Goal: Task Accomplishment & Management: Use online tool/utility

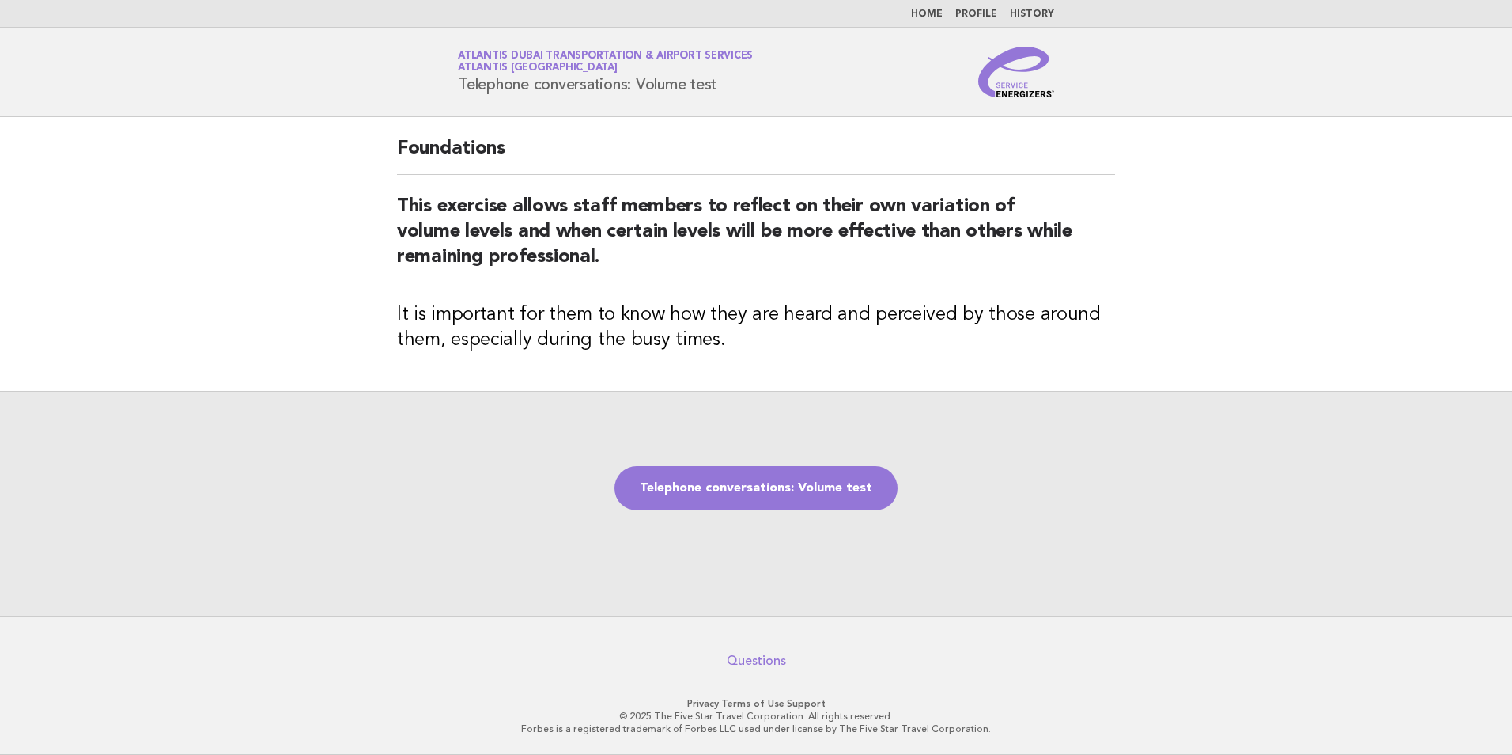
click at [815, 511] on div "Telephone conversations: Volume test" at bounding box center [756, 503] width 1512 height 225
click at [815, 505] on link "Telephone conversations: Volume test" at bounding box center [756, 488] width 283 height 44
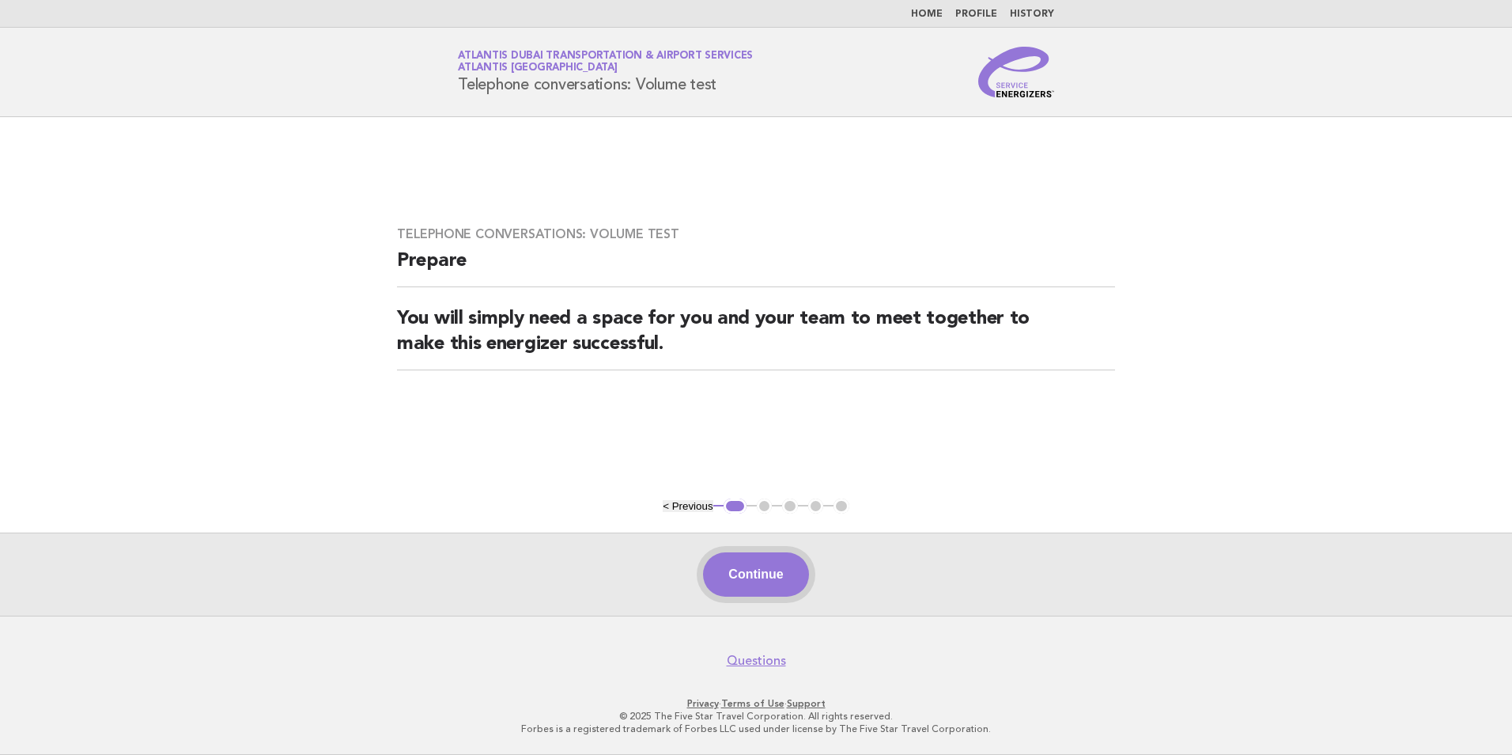
click at [787, 572] on button "Continue" at bounding box center [755, 574] width 105 height 44
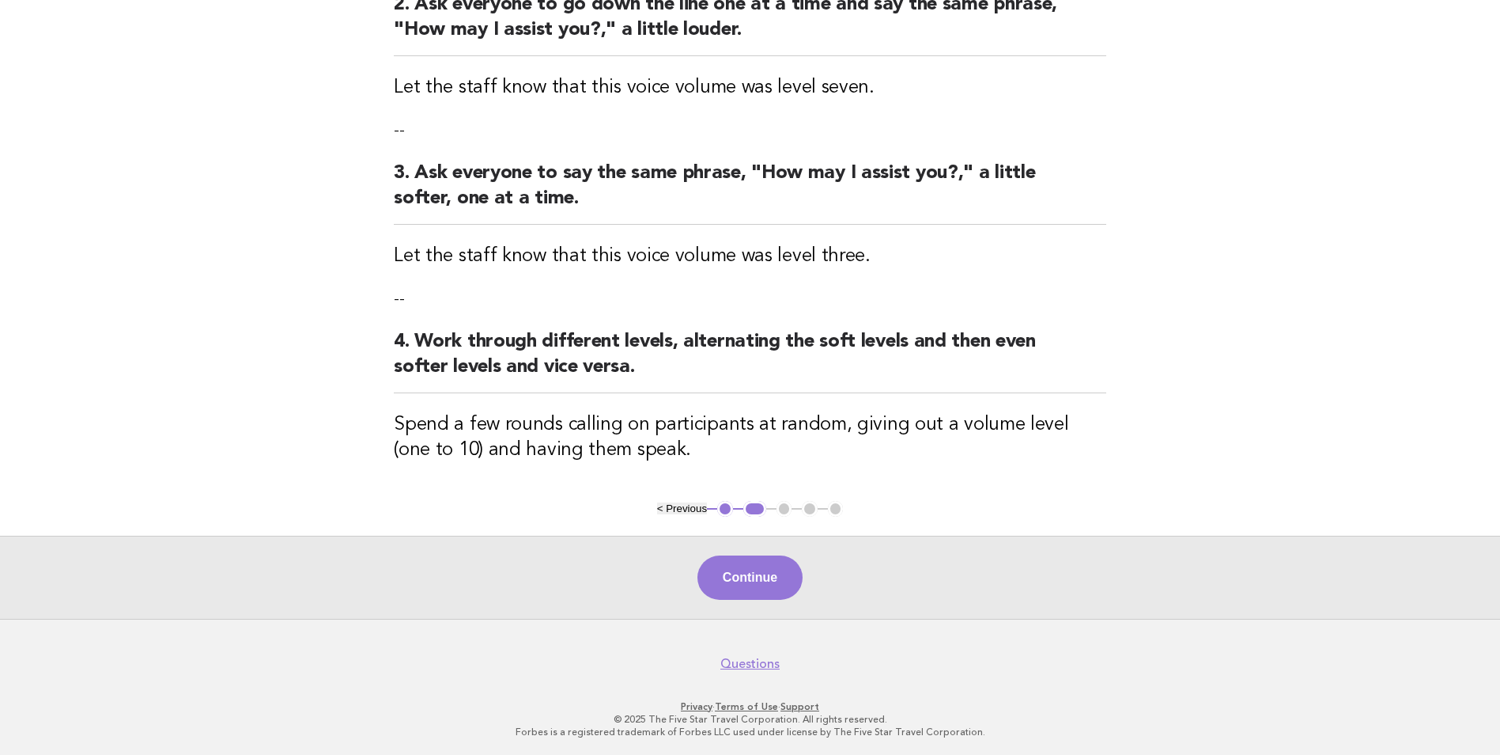
scroll to position [420, 0]
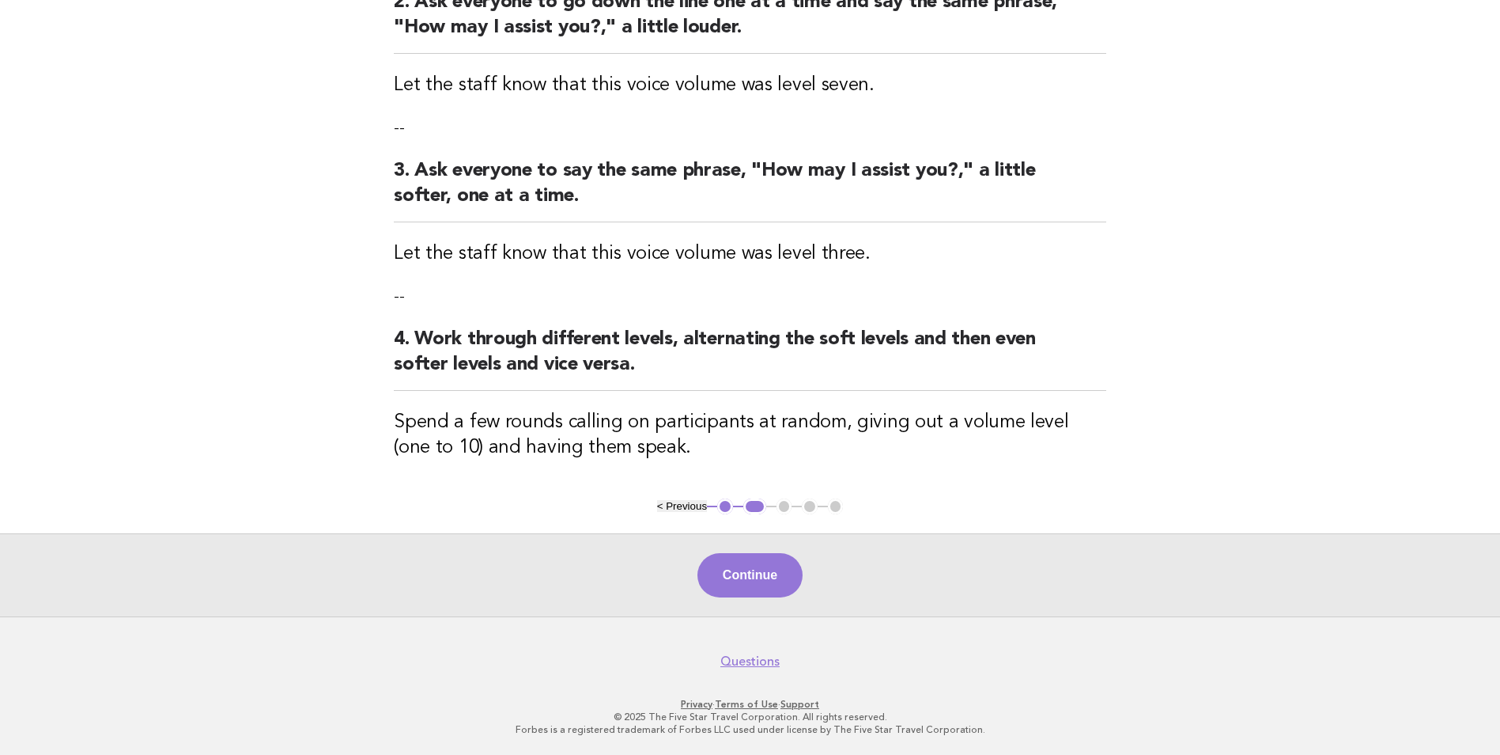
click at [754, 543] on div "Continue" at bounding box center [750, 574] width 1500 height 83
click at [764, 571] on button "Continue" at bounding box center [750, 575] width 105 height 44
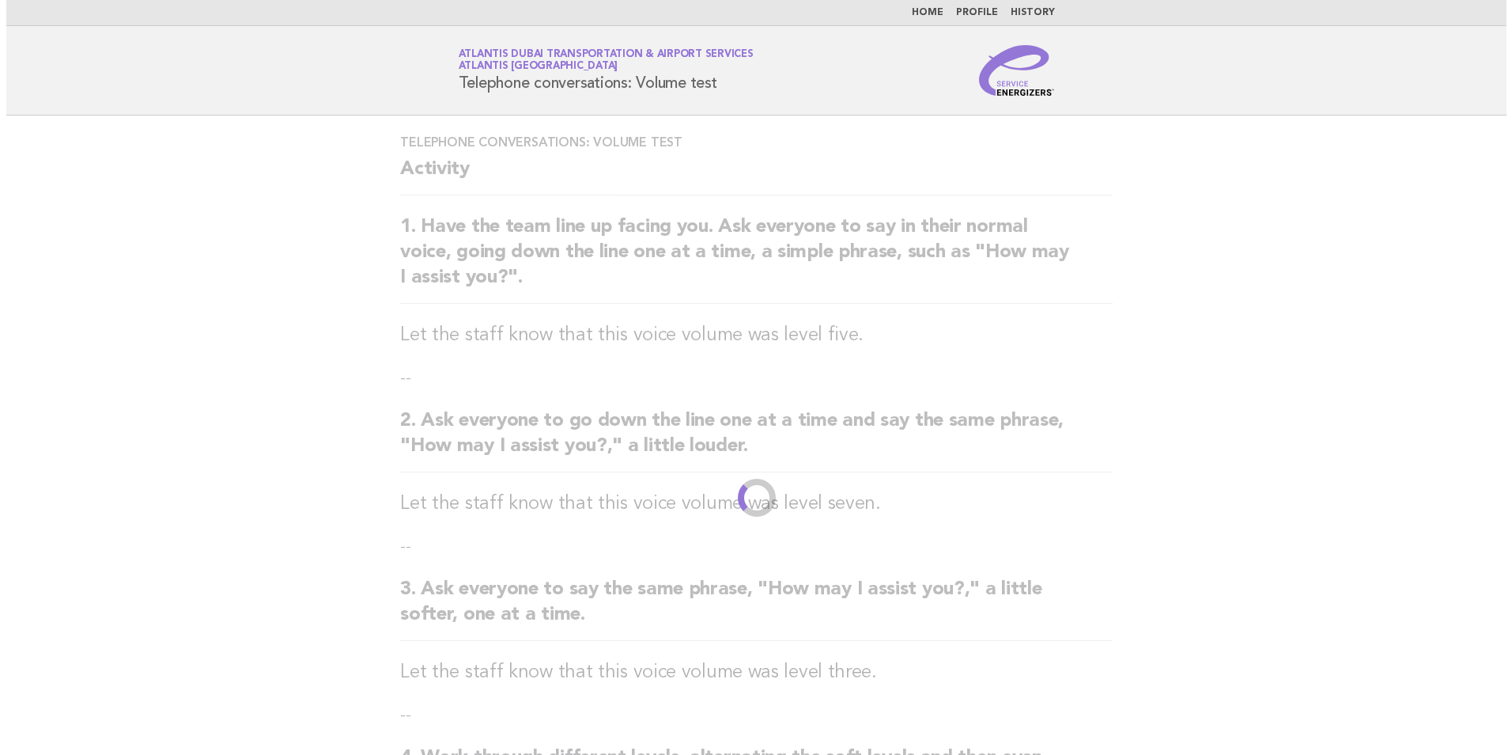
scroll to position [0, 0]
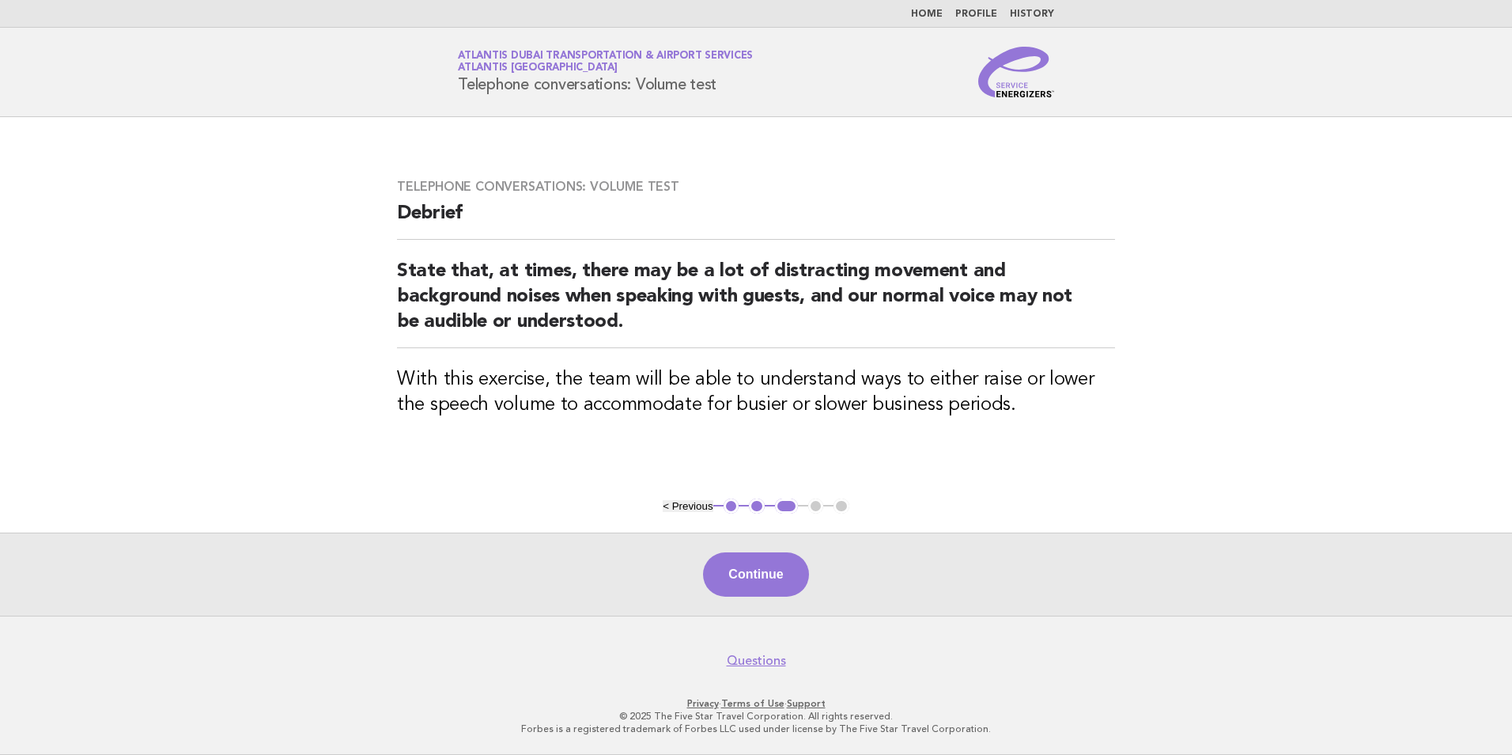
click at [753, 599] on div "Continue" at bounding box center [756, 573] width 1512 height 83
click at [758, 584] on button "Continue" at bounding box center [755, 574] width 105 height 44
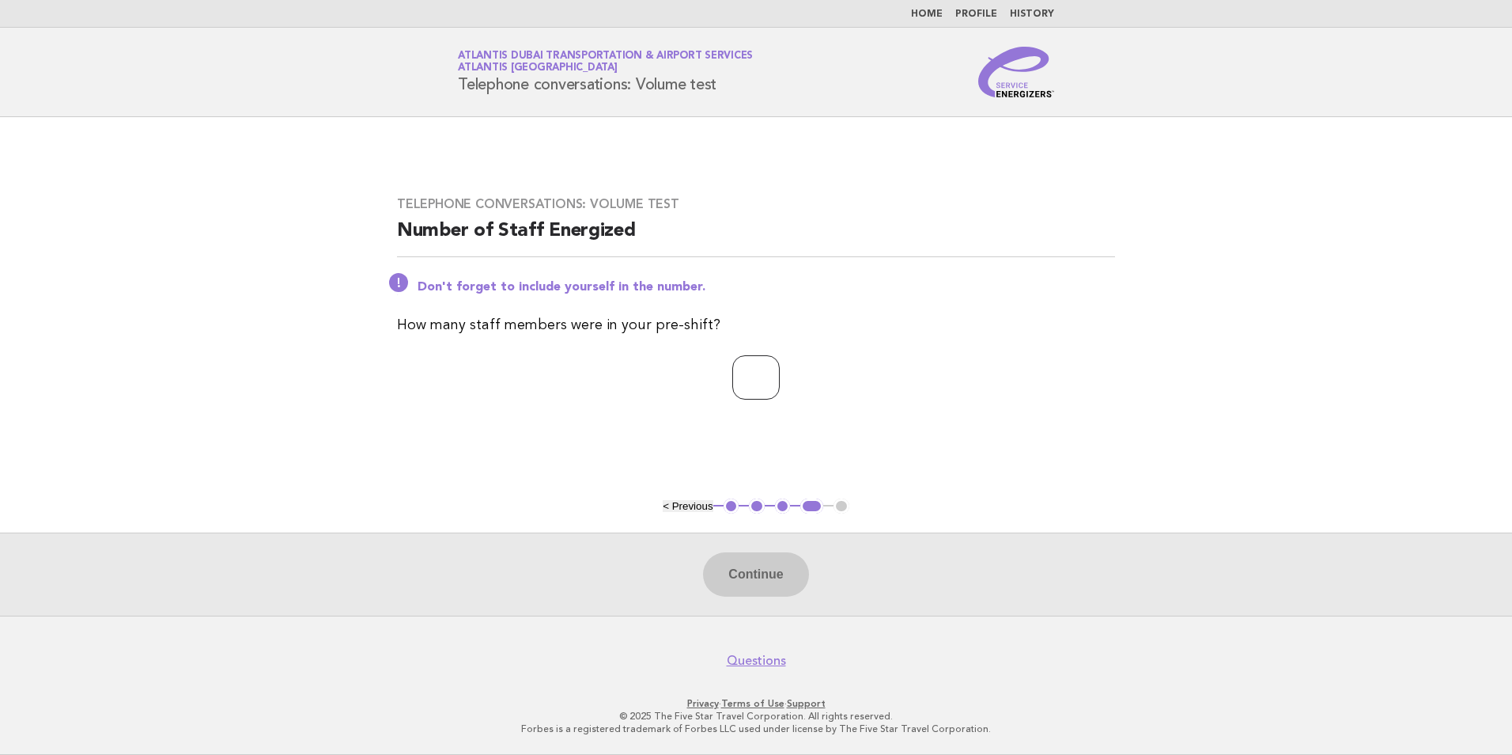
click at [734, 376] on input "number" at bounding box center [755, 377] width 47 height 44
type input "*"
drag, startPoint x: 781, startPoint y: 606, endPoint x: 776, endPoint y: 592, distance: 15.0
click at [780, 605] on div "Continue" at bounding box center [756, 573] width 1512 height 83
click at [773, 581] on button "Continue" at bounding box center [755, 574] width 105 height 44
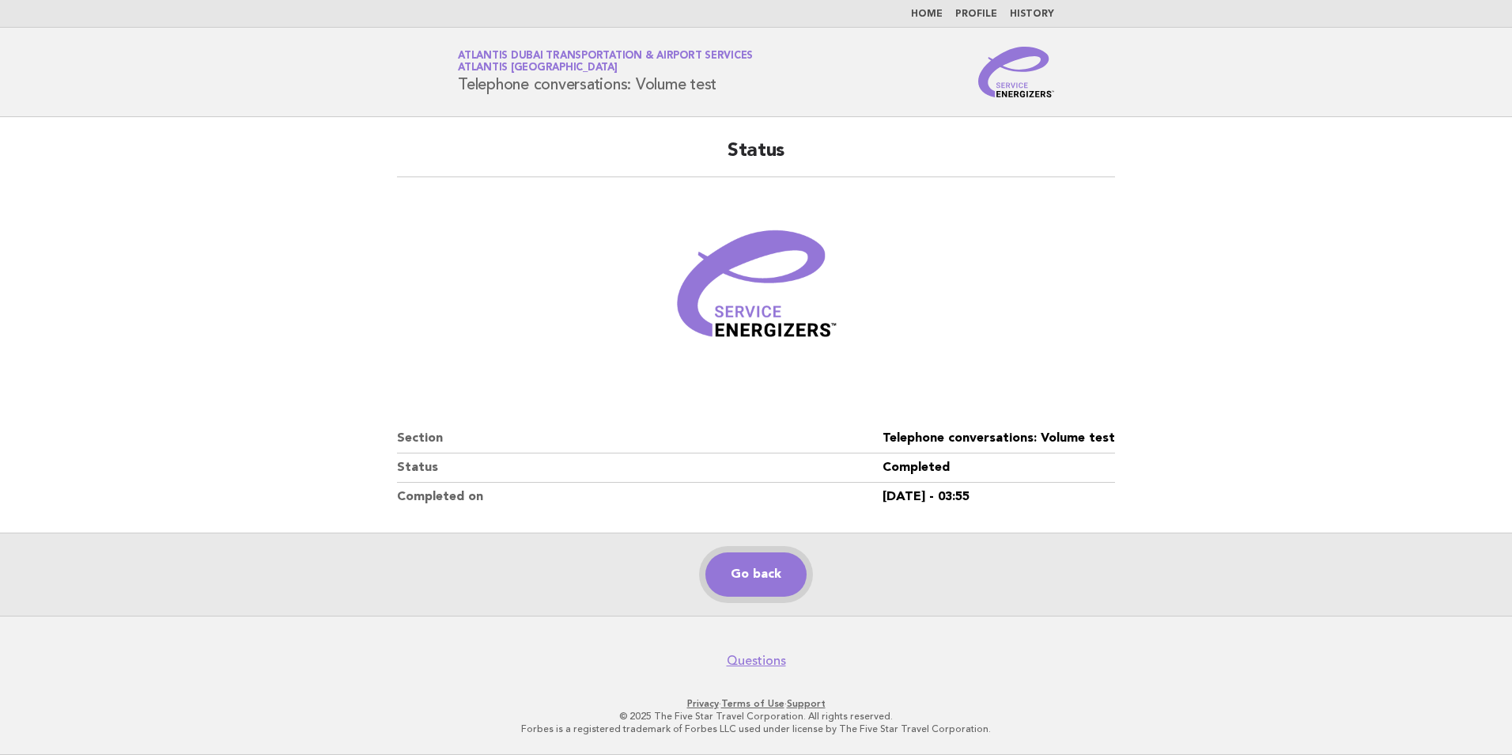
click at [788, 577] on link "Go back" at bounding box center [755, 574] width 101 height 44
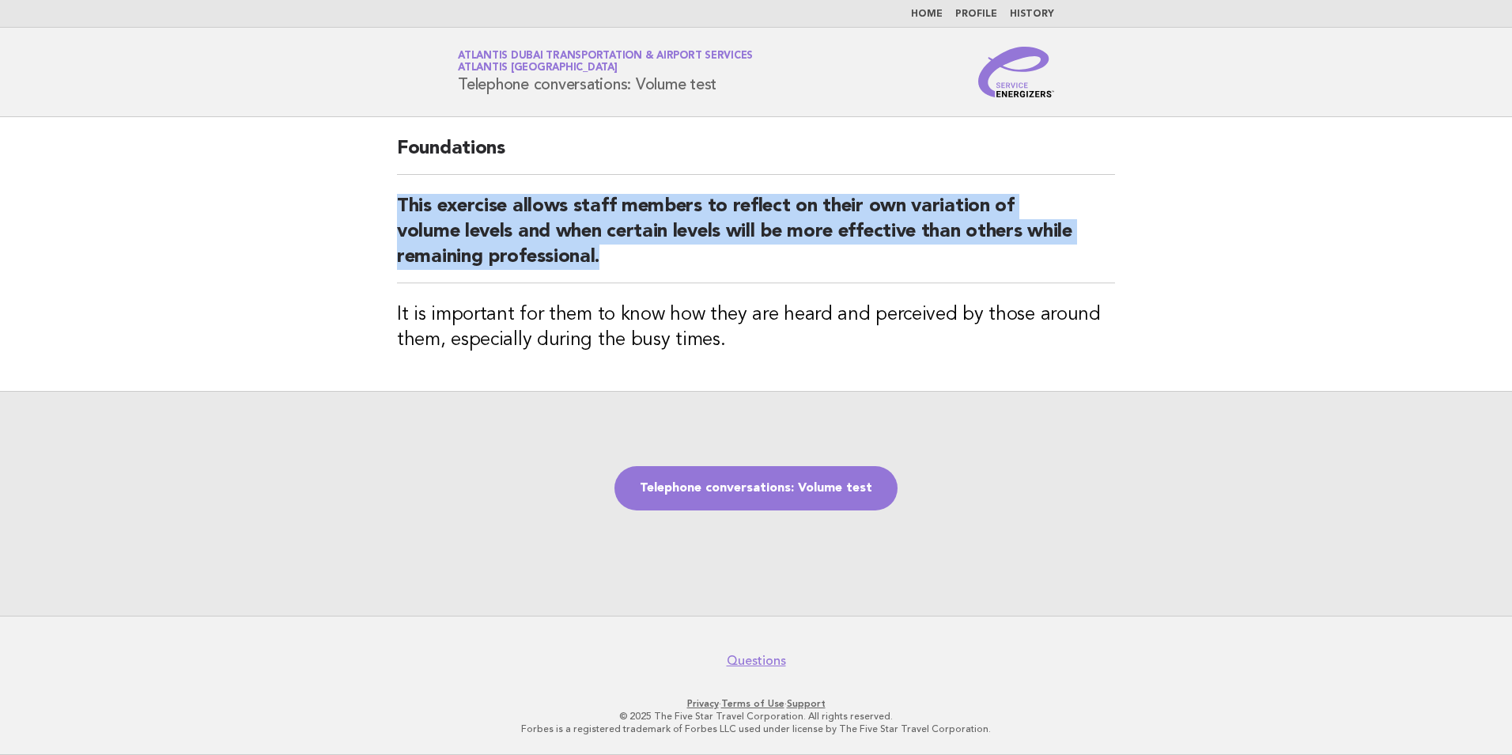
drag, startPoint x: 691, startPoint y: 246, endPoint x: 301, endPoint y: 183, distance: 395.8
click at [301, 183] on main "Foundations This exercise allows staff members to reflect on their own variatio…" at bounding box center [756, 366] width 1512 height 498
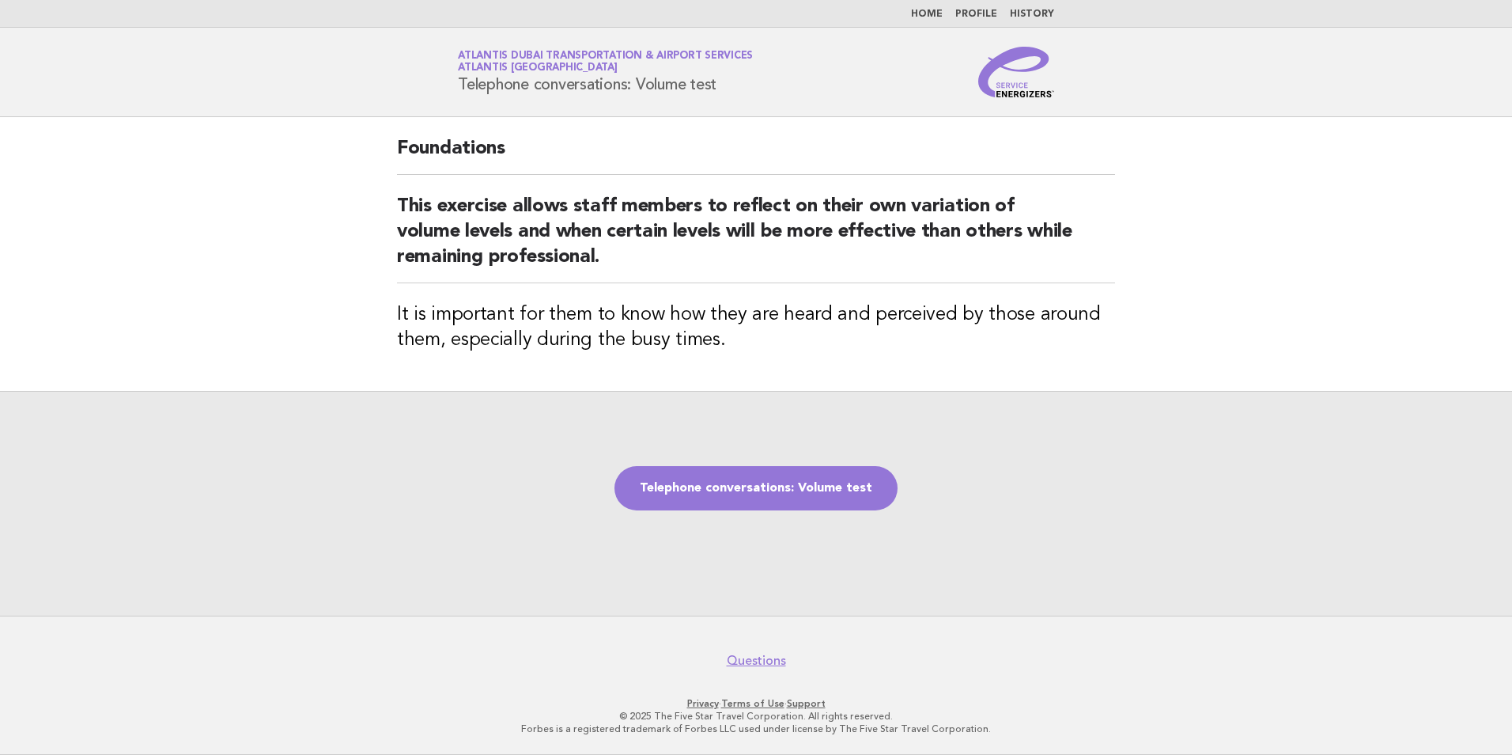
click at [489, 413] on div "Telephone conversations: Volume test" at bounding box center [756, 503] width 1512 height 225
